Goal: Transaction & Acquisition: Purchase product/service

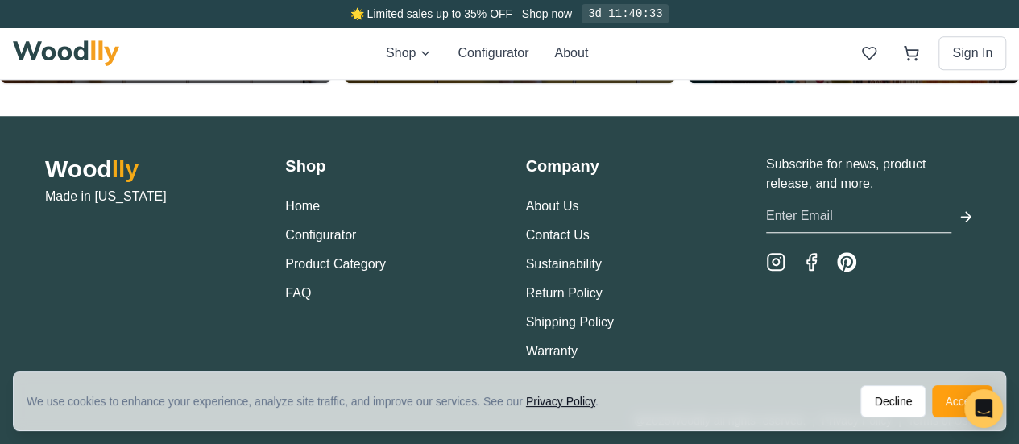
scroll to position [3699, 0]
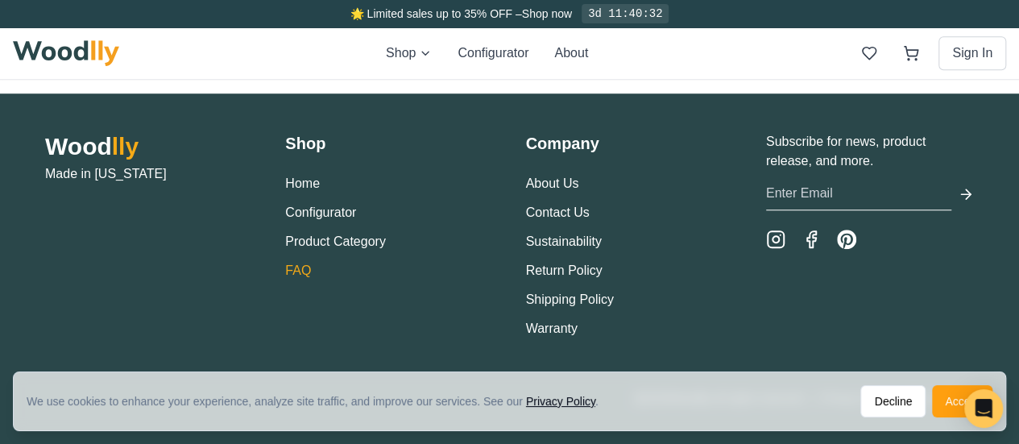
click at [293, 267] on link "FAQ" at bounding box center [298, 270] width 26 height 14
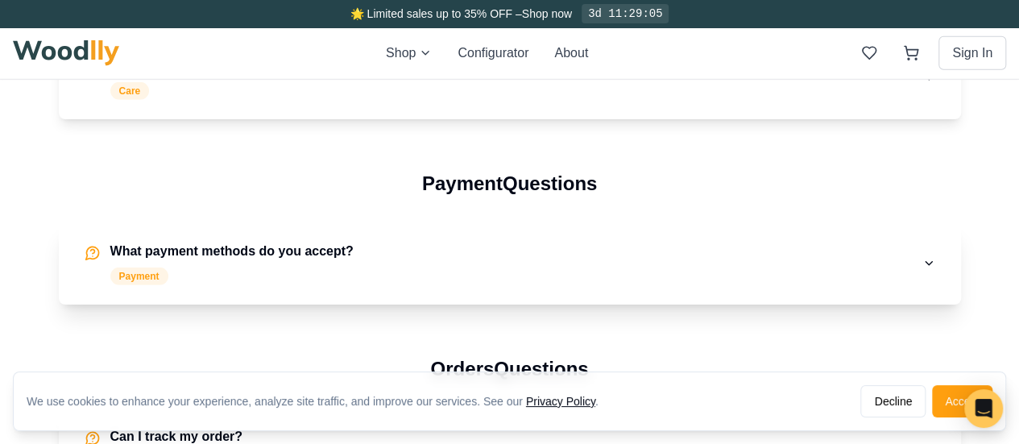
scroll to position [2256, 0]
click at [371, 259] on button "What payment methods do you accept? Payment" at bounding box center [510, 264] width 902 height 82
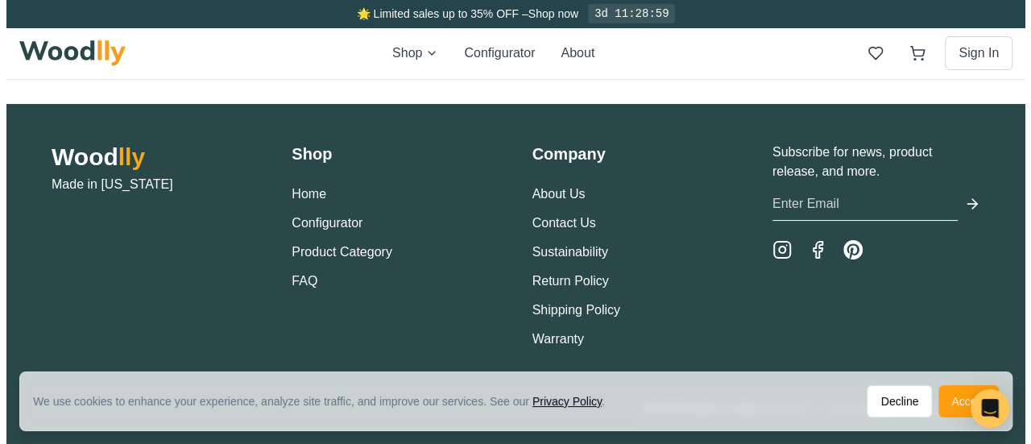
scroll to position [2953, 0]
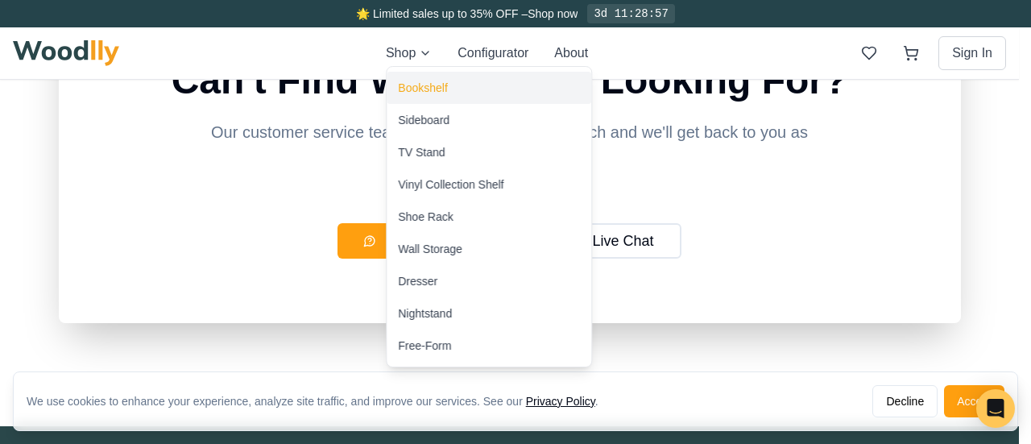
click at [425, 101] on div "Bookshelf" at bounding box center [489, 88] width 205 height 32
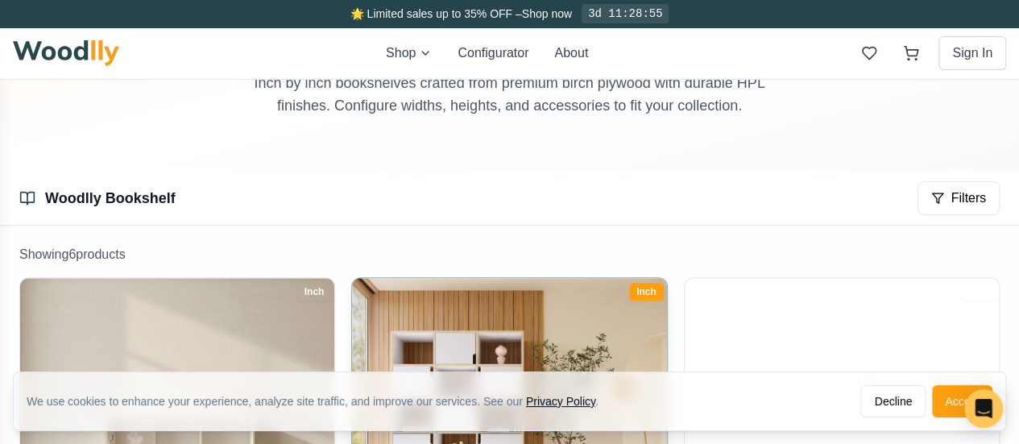
scroll to position [322, 0]
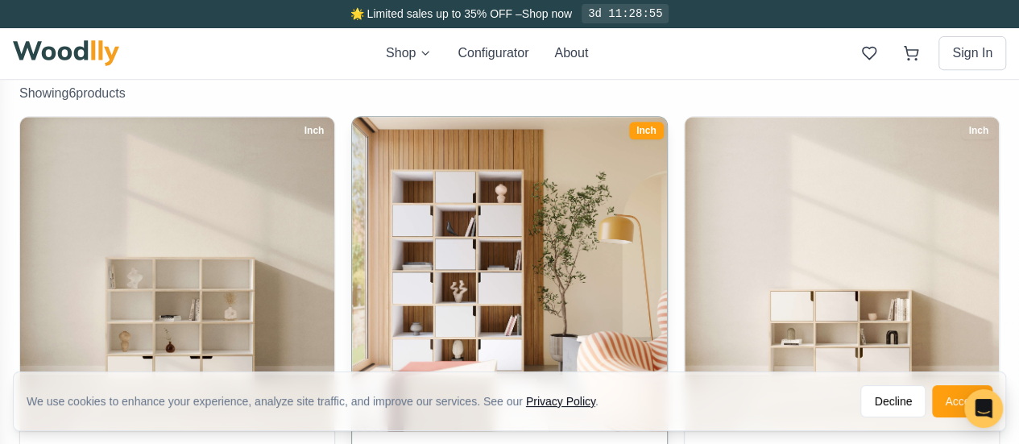
click at [396, 201] on img at bounding box center [510, 274] width 330 height 330
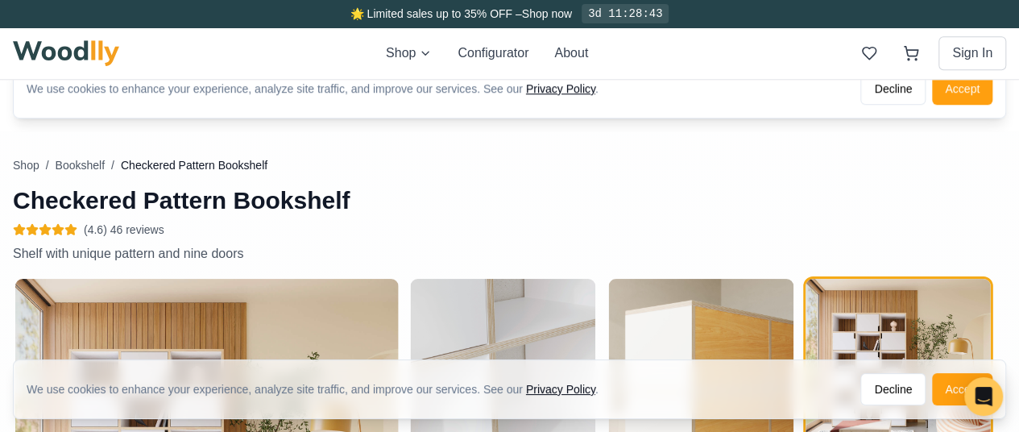
scroll to position [967, 0]
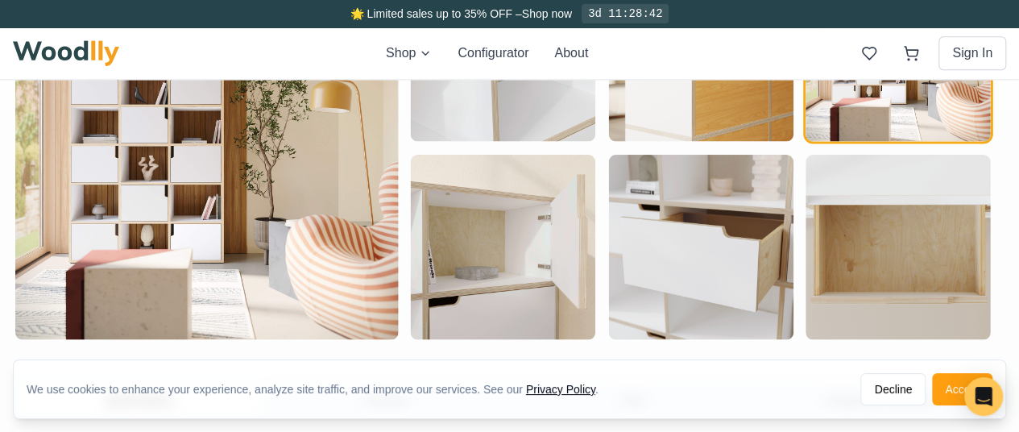
click at [441, 160] on img "button" at bounding box center [503, 246] width 185 height 185
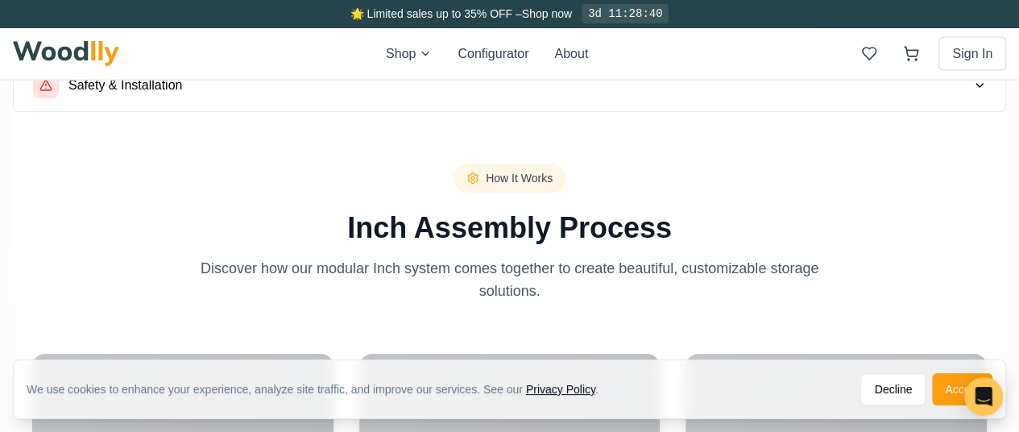
scroll to position [2095, 0]
